Goal: Entertainment & Leisure: Consume media (video, audio)

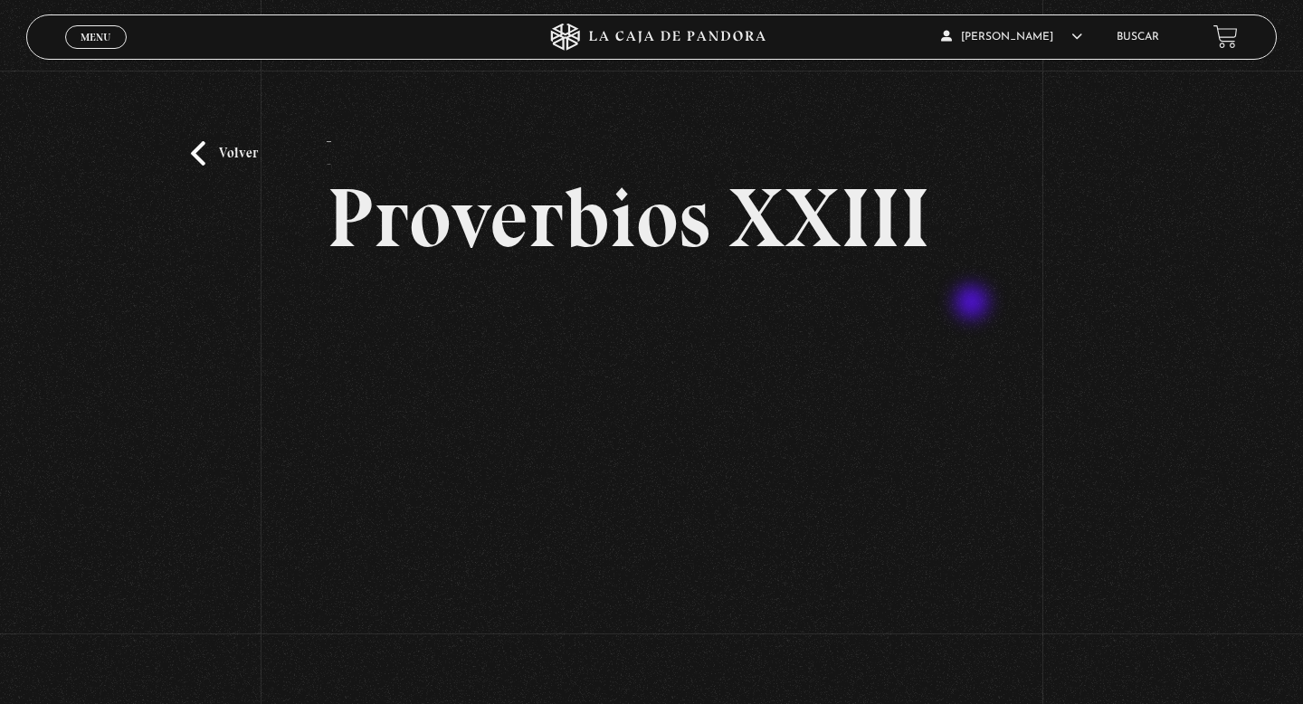
scroll to position [32, 0]
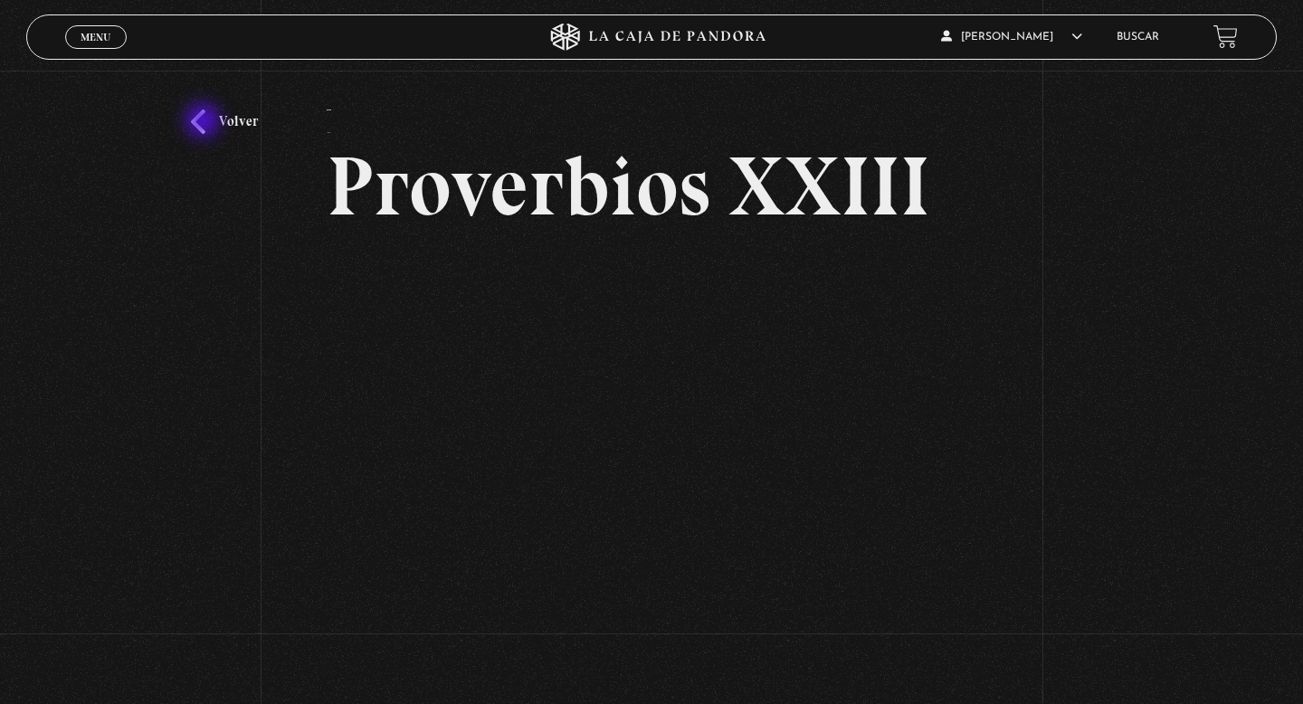
click at [204, 122] on link "Volver" at bounding box center [224, 121] width 67 height 24
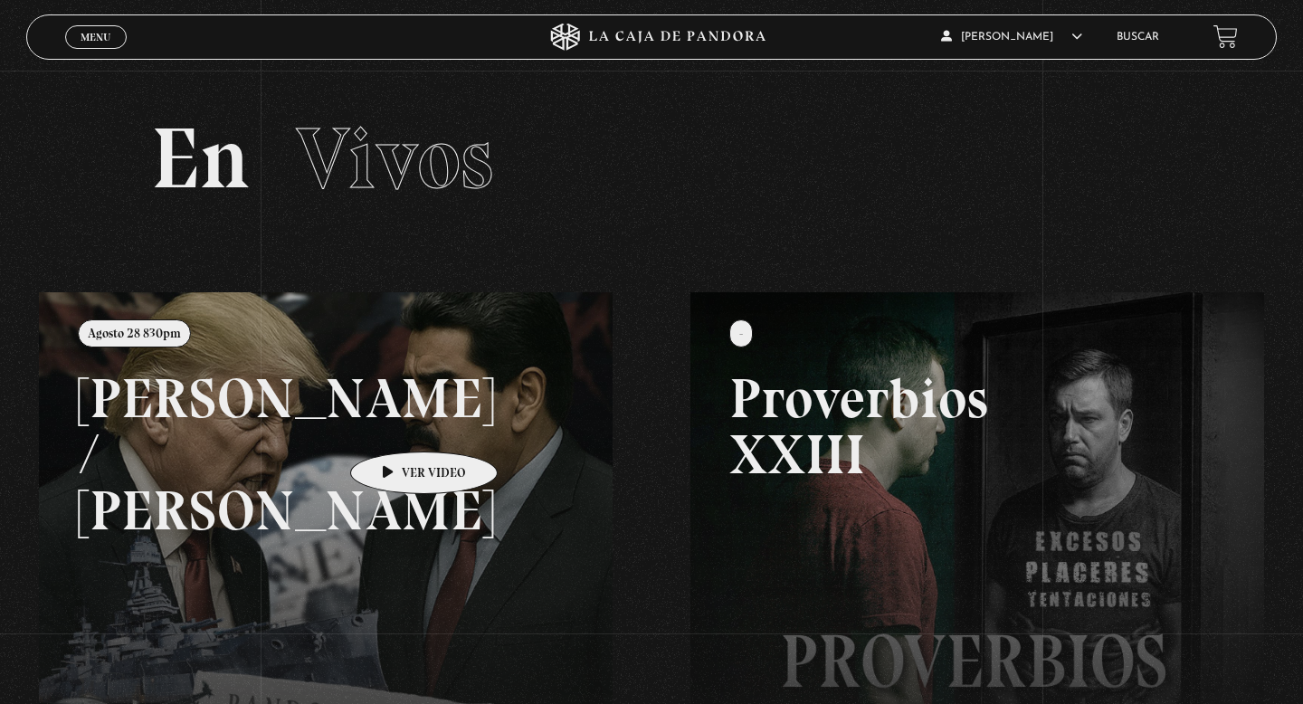
click at [395, 424] on link at bounding box center [690, 644] width 1303 height 704
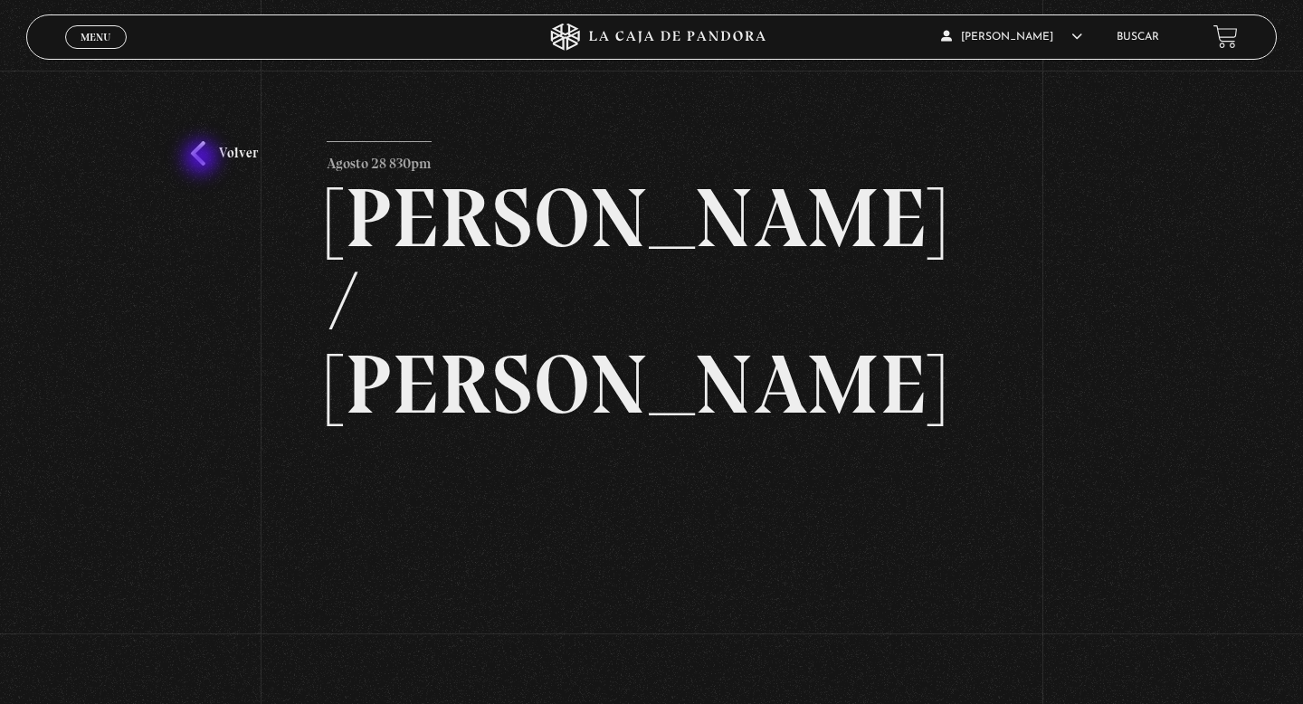
click at [203, 159] on link "Volver" at bounding box center [224, 153] width 67 height 24
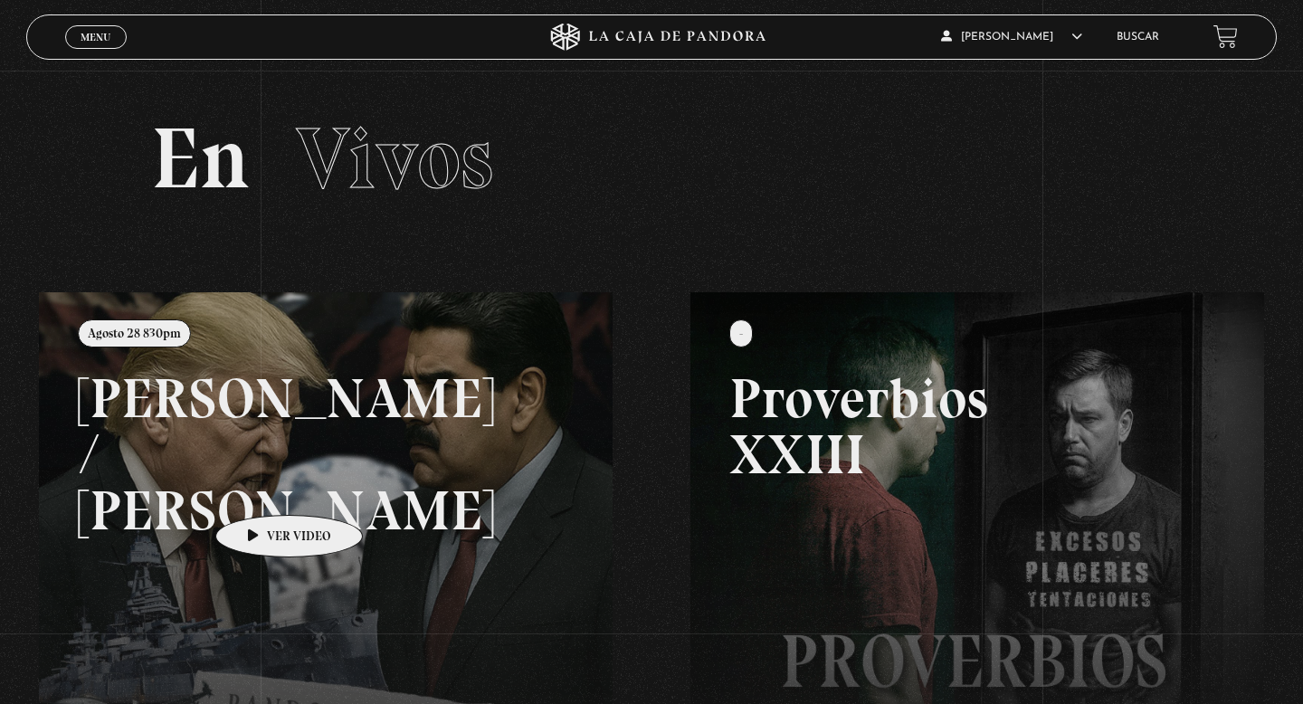
click at [261, 488] on link at bounding box center [690, 644] width 1303 height 704
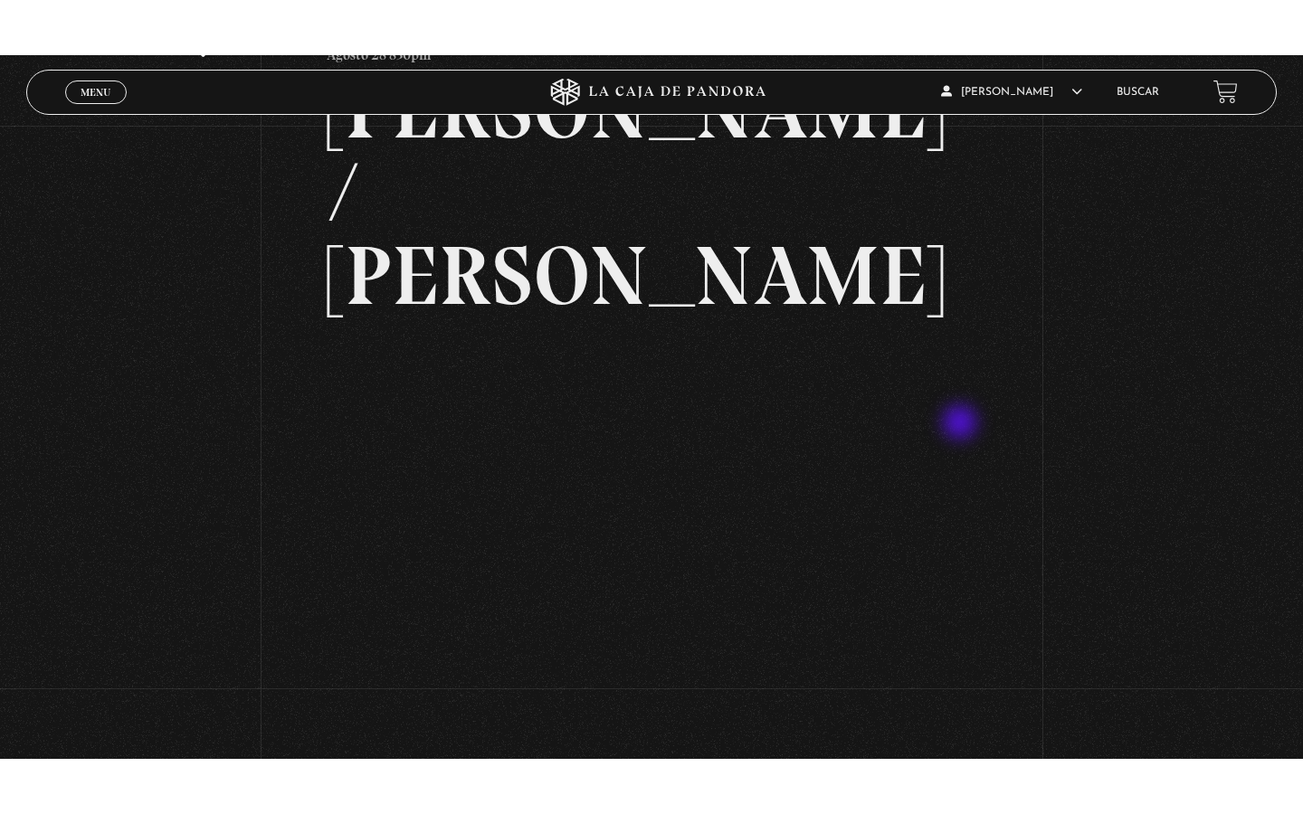
scroll to position [166, 0]
